Goal: Information Seeking & Learning: Learn about a topic

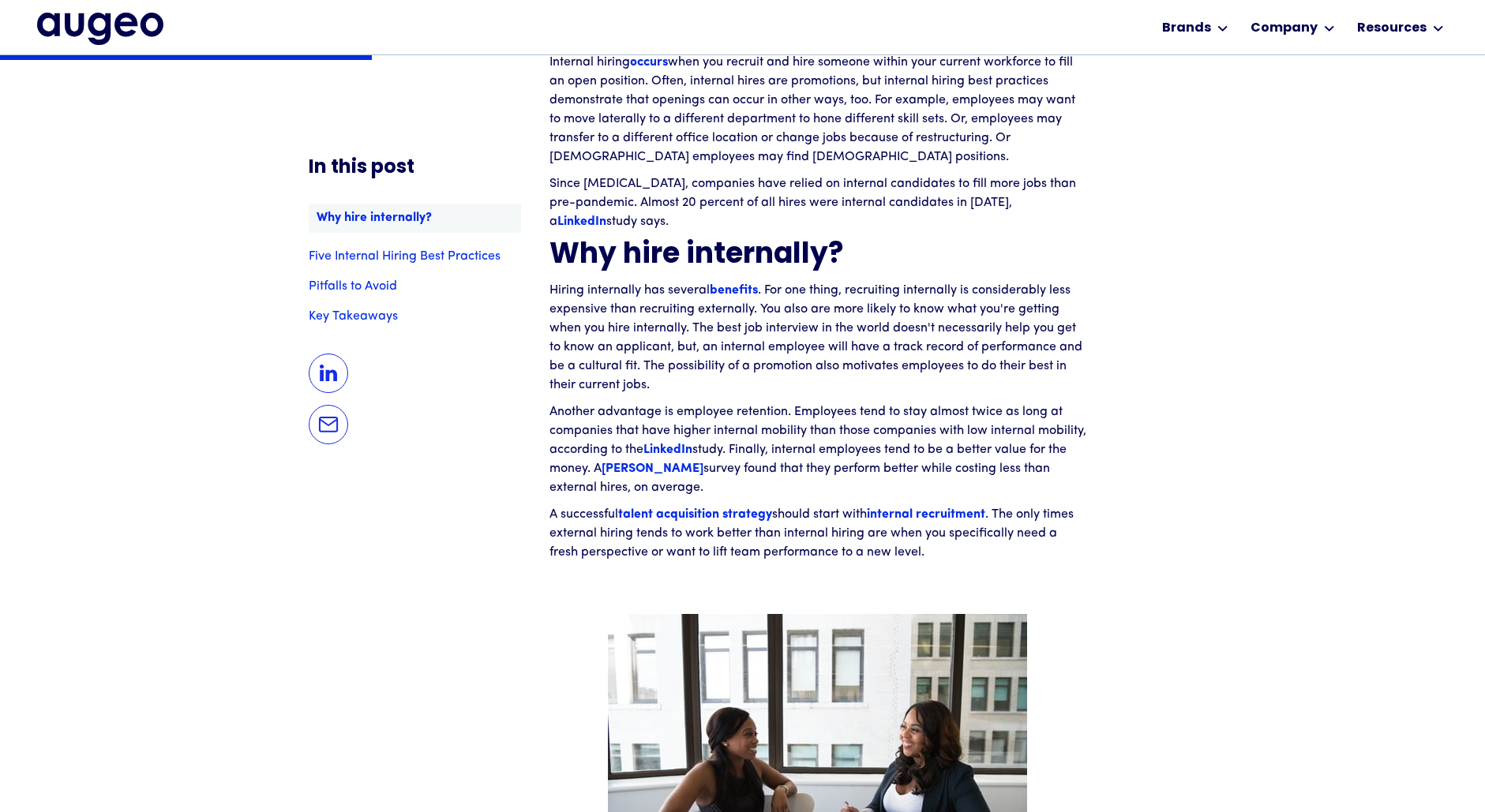
scroll to position [1426, 0]
click at [689, 517] on strong "talent acquisition strategy" at bounding box center [696, 514] width 154 height 12
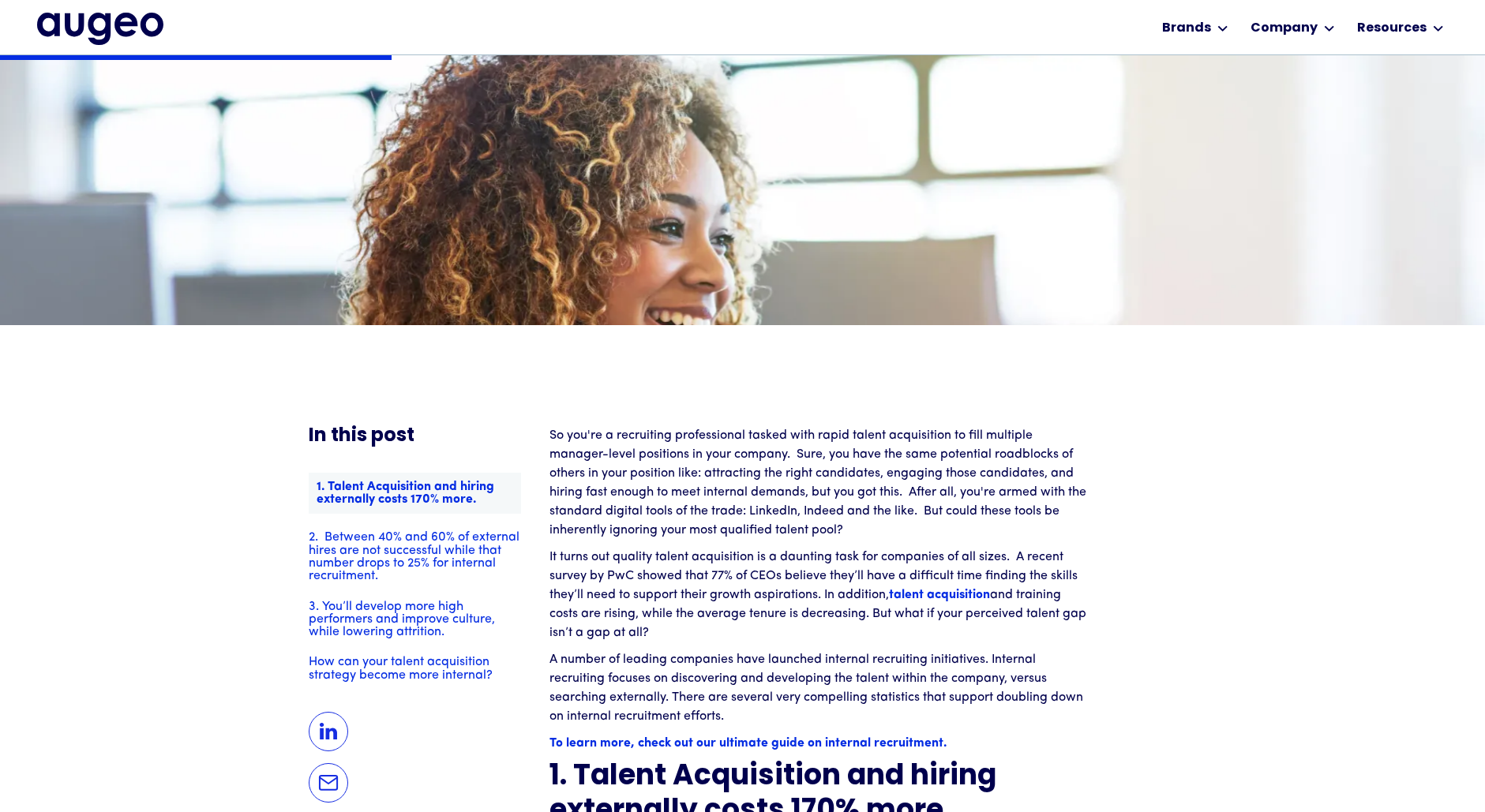
scroll to position [1097, 0]
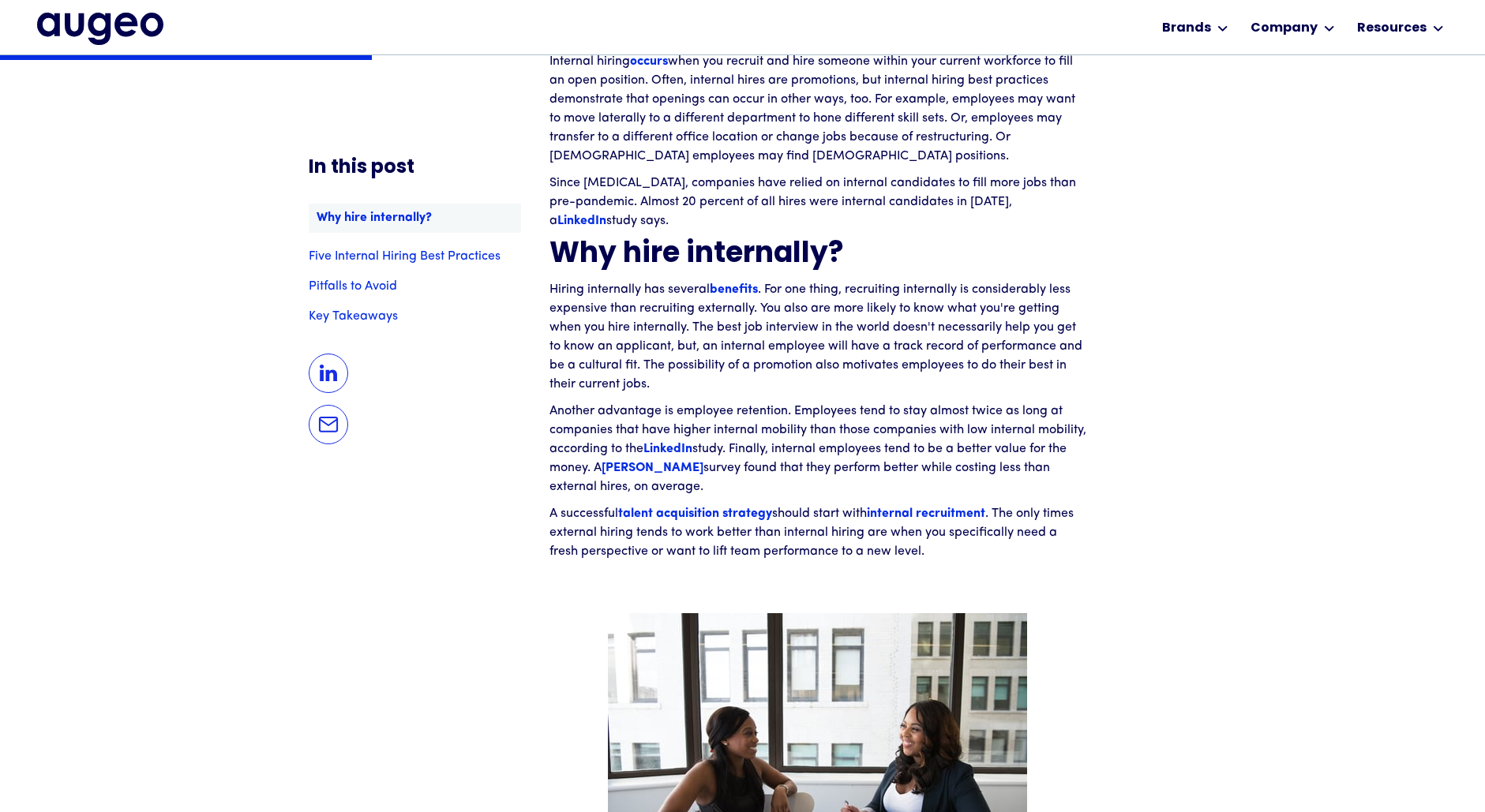
click at [692, 449] on strong "LinkedIn" at bounding box center [668, 449] width 49 height 12
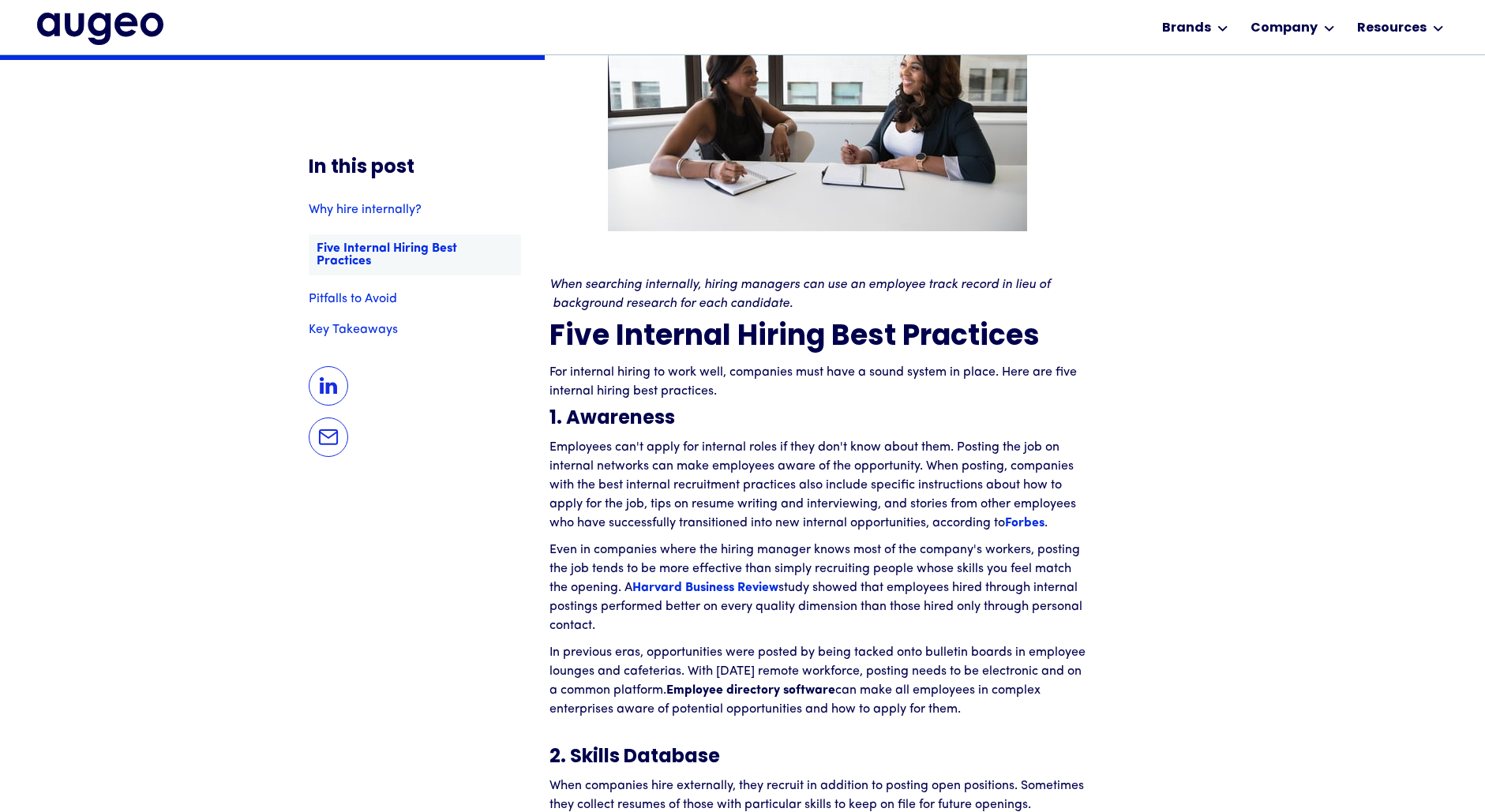
scroll to position [2088, 0]
click at [1025, 525] on strong "Forbes" at bounding box center [1025, 523] width 39 height 12
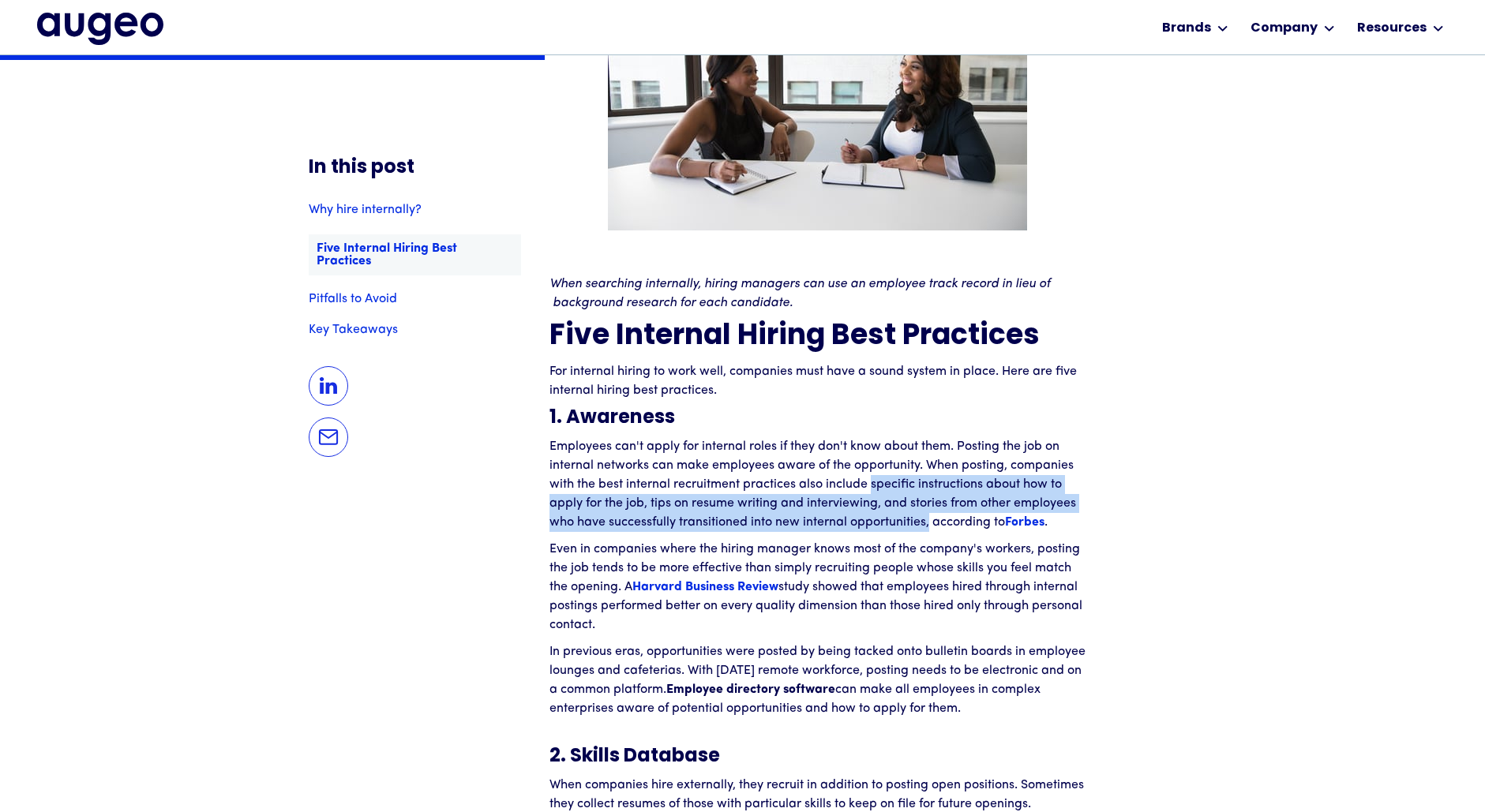
drag, startPoint x: 930, startPoint y: 524, endPoint x: 874, endPoint y: 493, distance: 64.0
click at [874, 493] on p "Employees can't apply for internal roles if they don't know about them. Posting…" at bounding box center [817, 485] width 537 height 95
copy p "specific instructions about how to apply for the job, tips on resume writing an…"
